Goal: Task Accomplishment & Management: Use online tool/utility

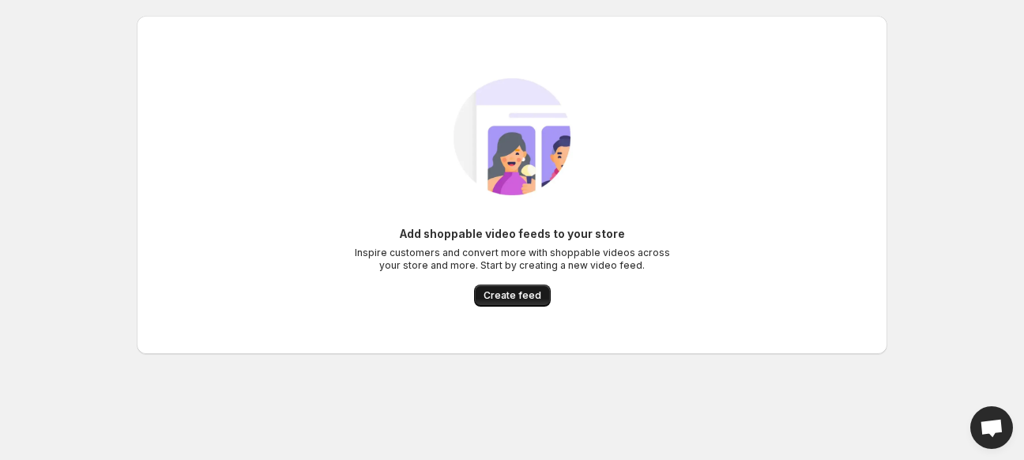
click at [501, 295] on span "Create feed" at bounding box center [513, 295] width 58 height 13
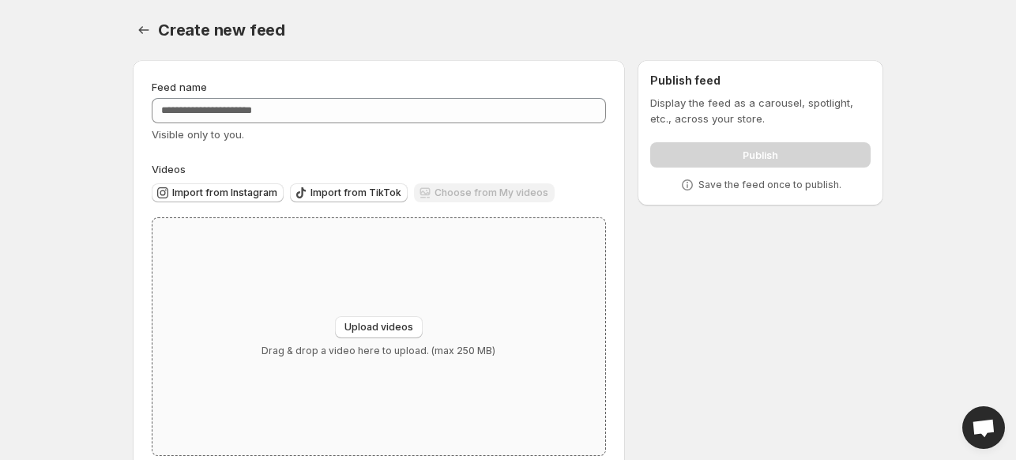
scroll to position [34, 0]
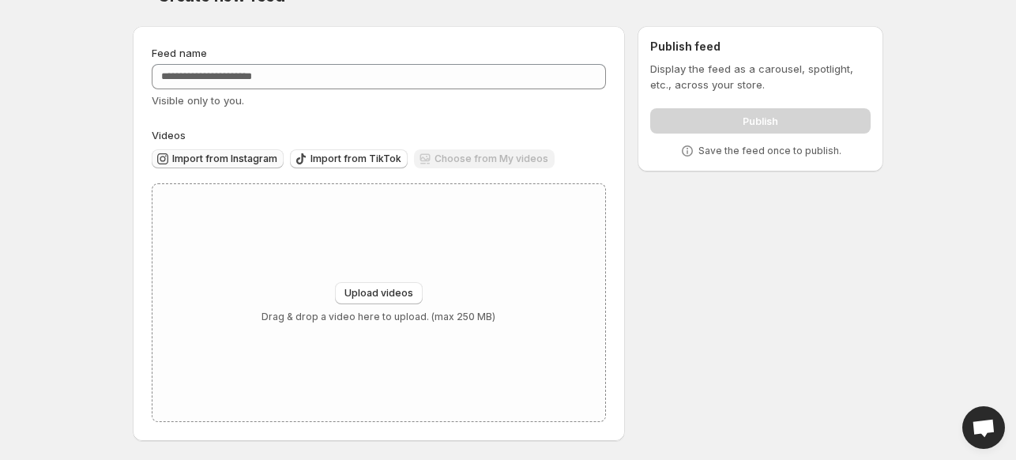
click at [243, 160] on span "Import from Instagram" at bounding box center [224, 158] width 105 height 13
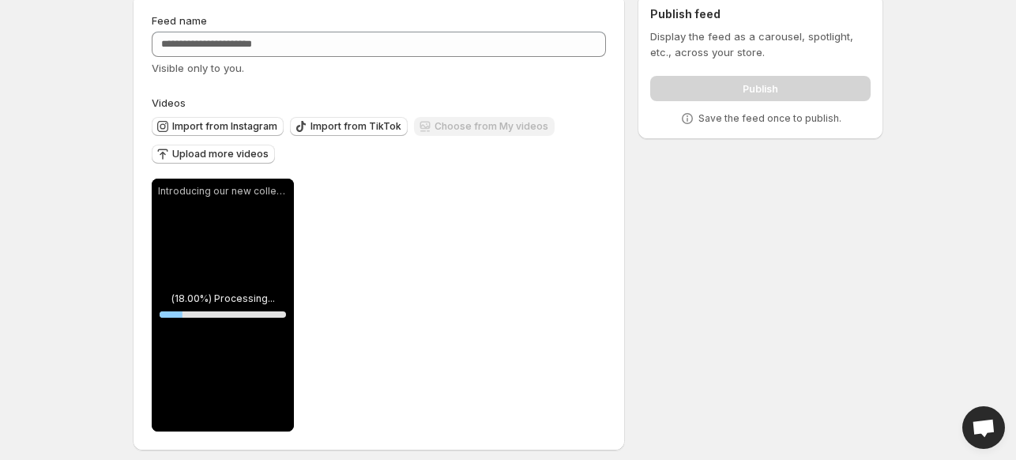
scroll to position [76, 0]
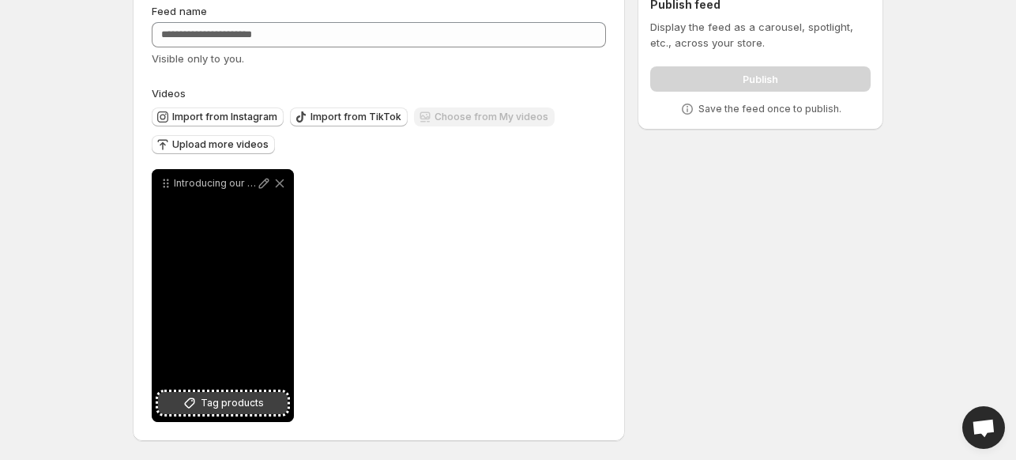
click at [251, 406] on span "Tag products" at bounding box center [232, 403] width 63 height 16
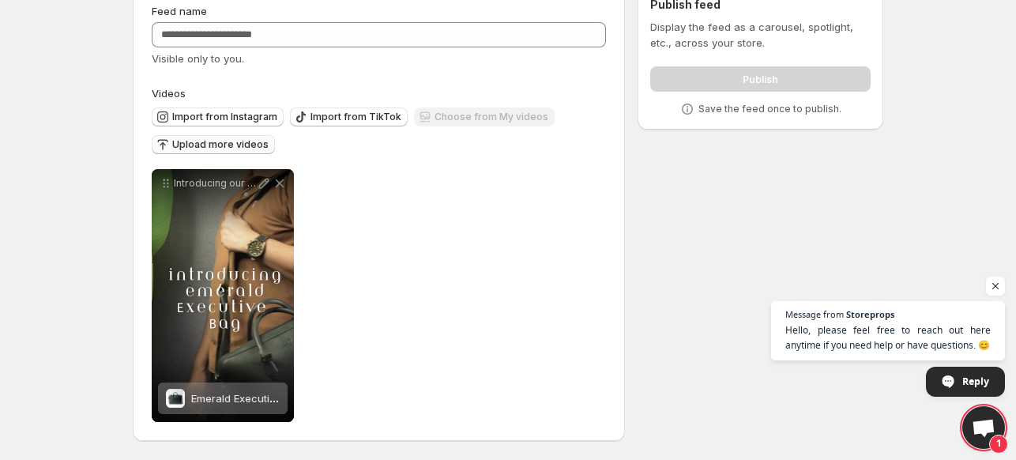
click at [239, 146] on span "Upload more videos" at bounding box center [220, 144] width 96 height 13
click at [219, 122] on button "Import from Instagram" at bounding box center [218, 116] width 132 height 19
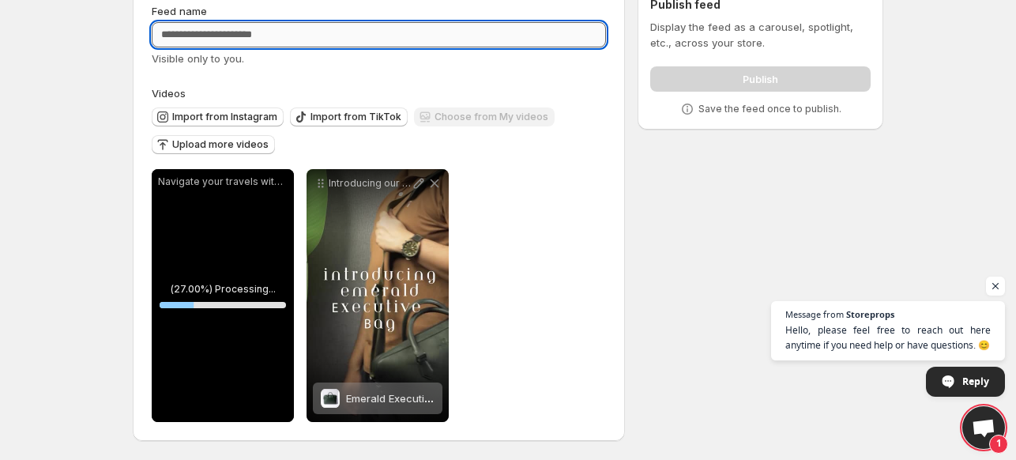
click at [320, 34] on input "Feed name" at bounding box center [379, 34] width 454 height 25
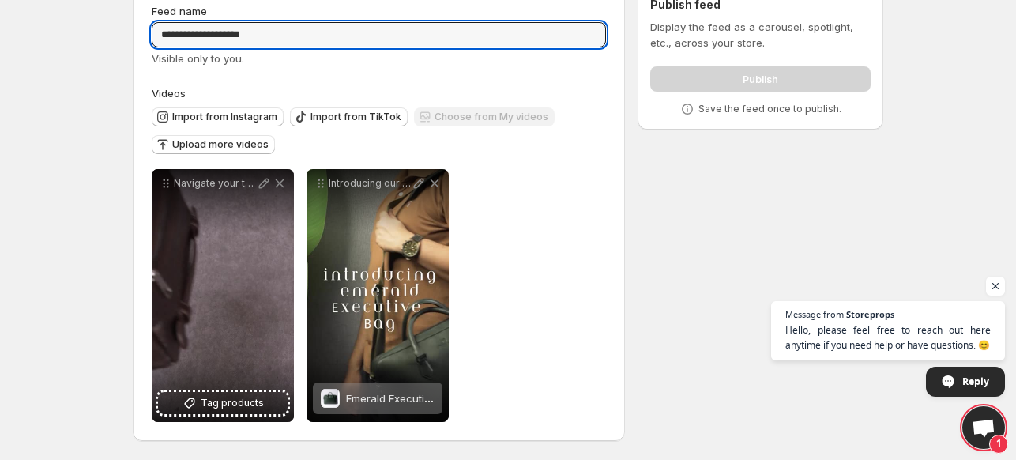
type input "**********"
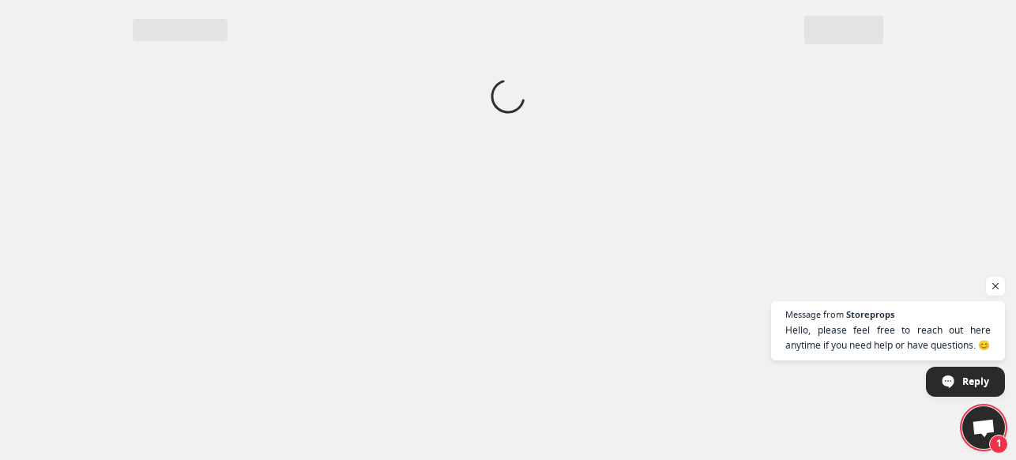
scroll to position [0, 0]
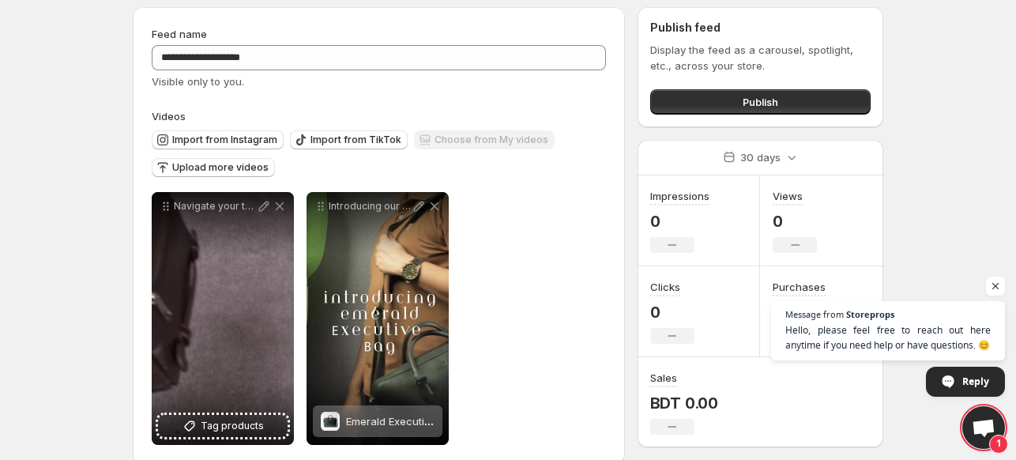
scroll to position [76, 0]
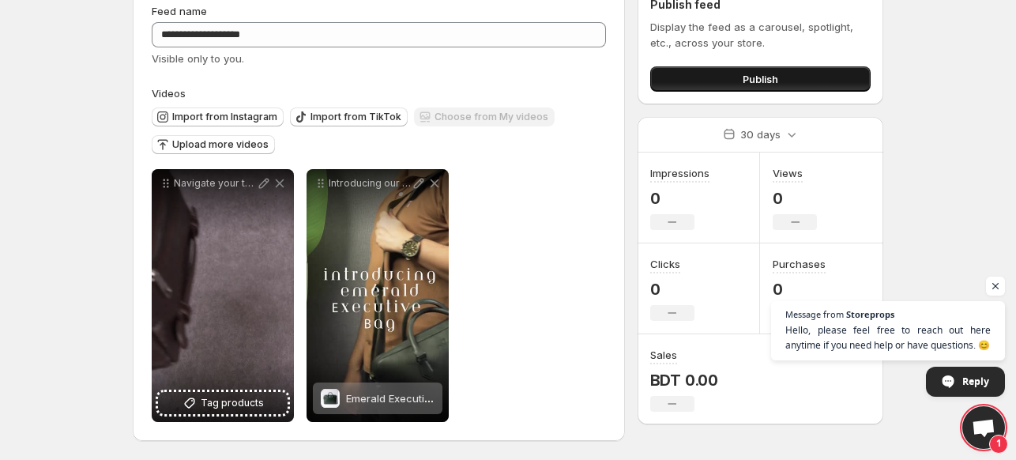
click at [779, 82] on button "Publish" at bounding box center [760, 78] width 220 height 25
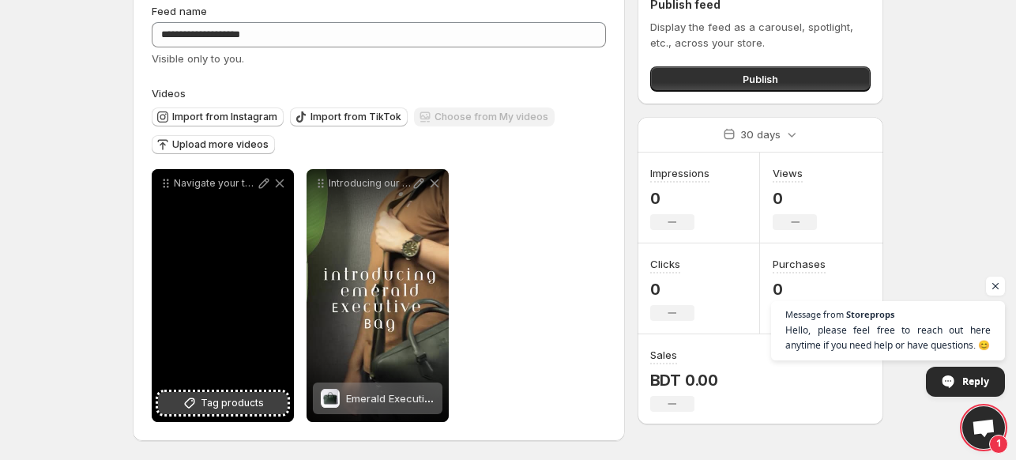
click at [231, 403] on span "Tag products" at bounding box center [232, 403] width 63 height 16
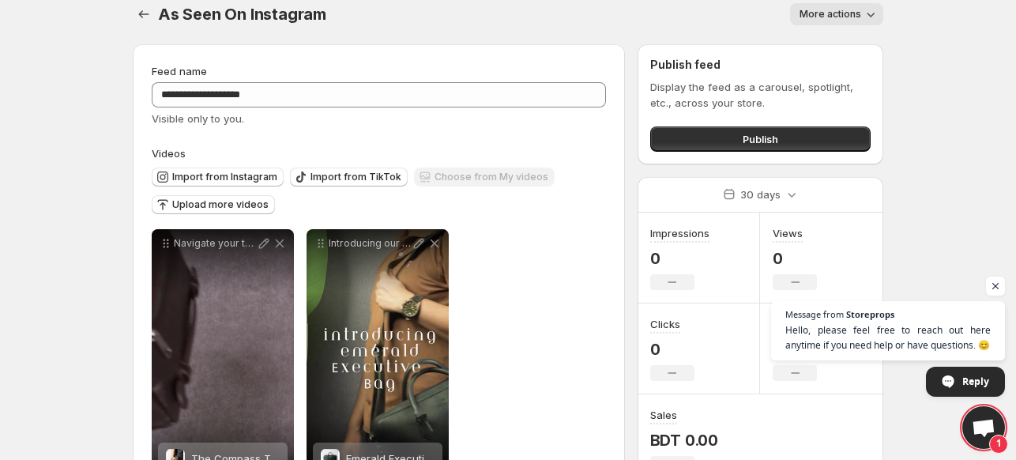
scroll to position [0, 0]
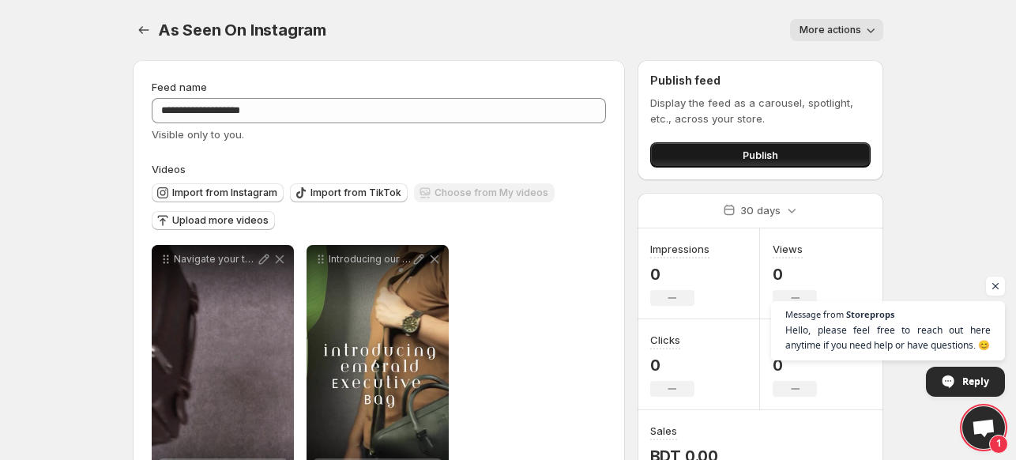
click at [792, 157] on button "Publish" at bounding box center [760, 154] width 220 height 25
